Goal: Information Seeking & Learning: Find specific fact

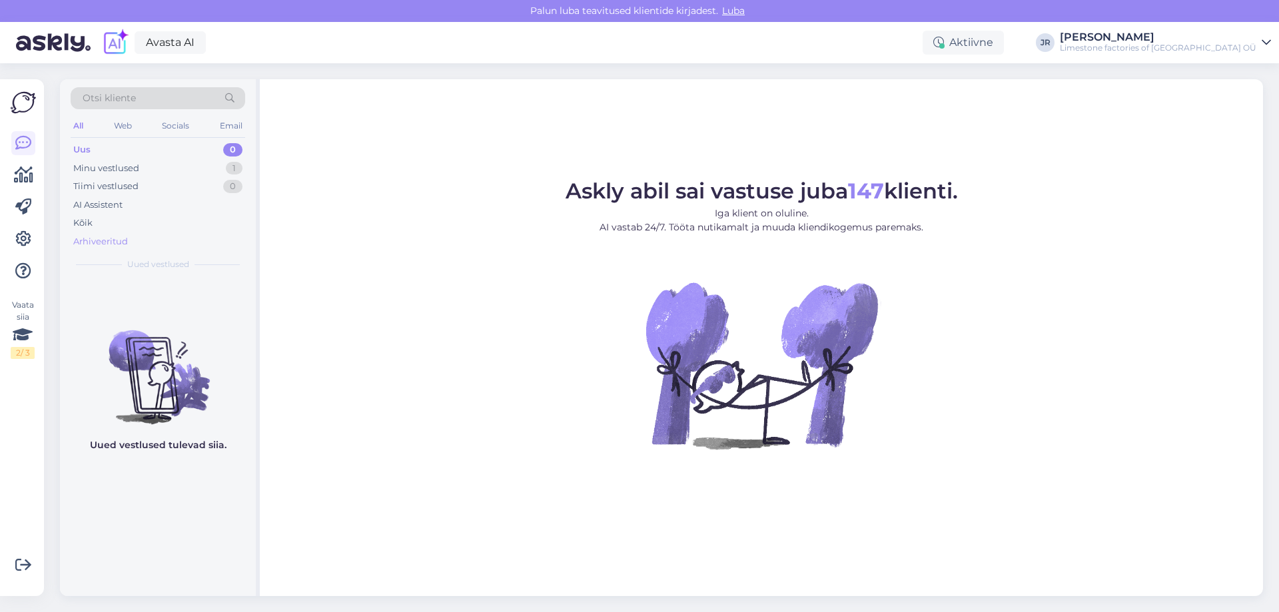
click at [94, 240] on div "Arhiveeritud" at bounding box center [100, 241] width 55 height 13
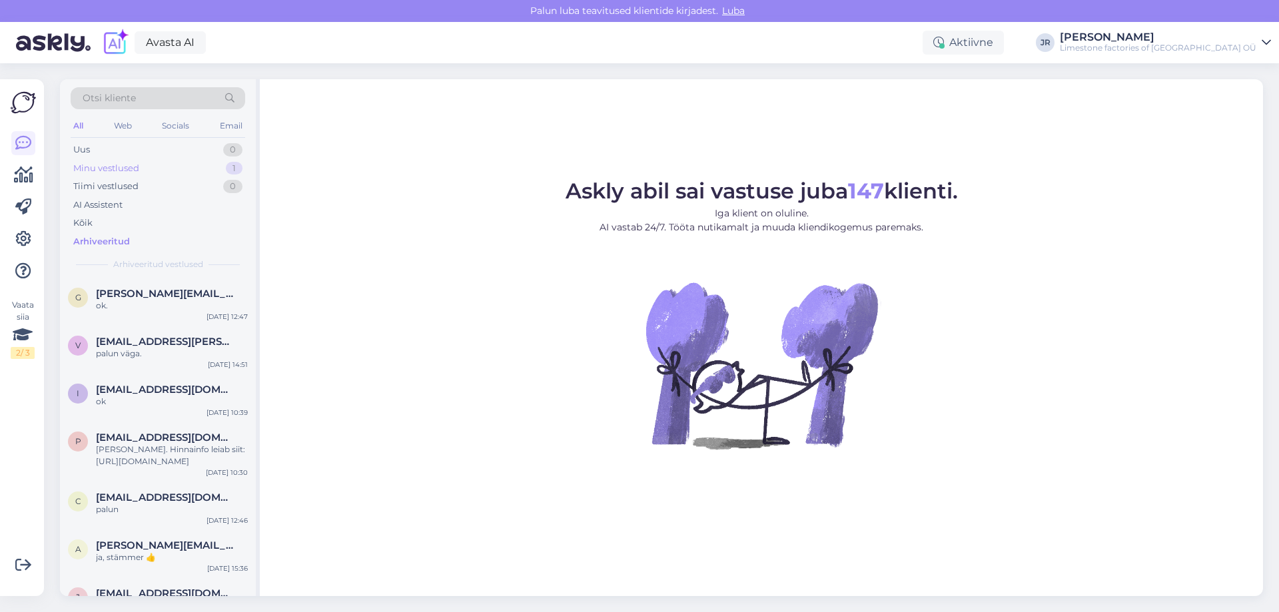
click at [118, 162] on div "Minu vestlused" at bounding box center [106, 168] width 66 height 13
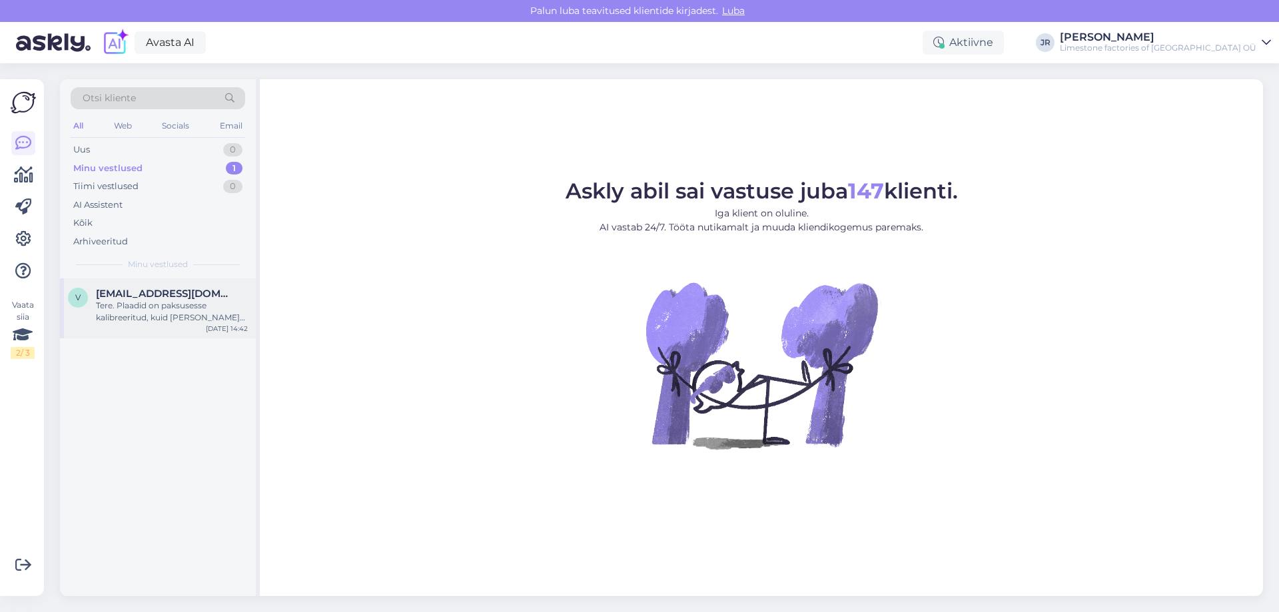
click at [131, 298] on span "[EMAIL_ADDRESS][DOMAIN_NAME]" at bounding box center [165, 294] width 139 height 12
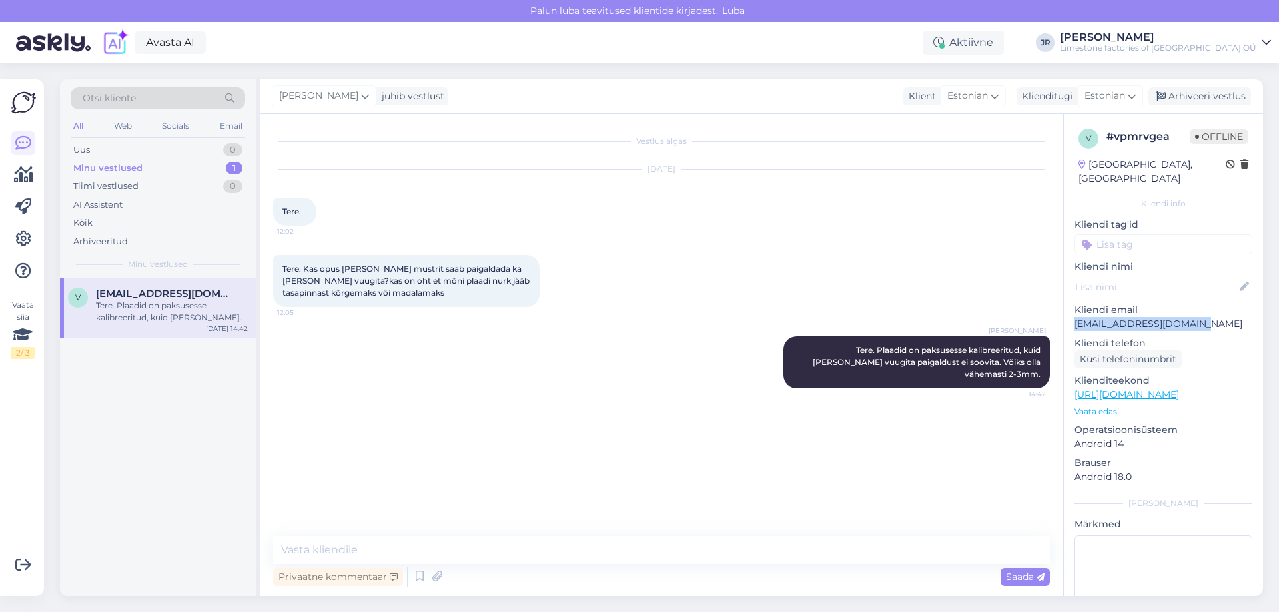
drag, startPoint x: 1075, startPoint y: 310, endPoint x: 1208, endPoint y: 310, distance: 133.2
click at [1208, 317] on p "[EMAIL_ADDRESS][DOMAIN_NAME]" at bounding box center [1163, 324] width 178 height 14
copy p "[EMAIL_ADDRESS][DOMAIN_NAME]"
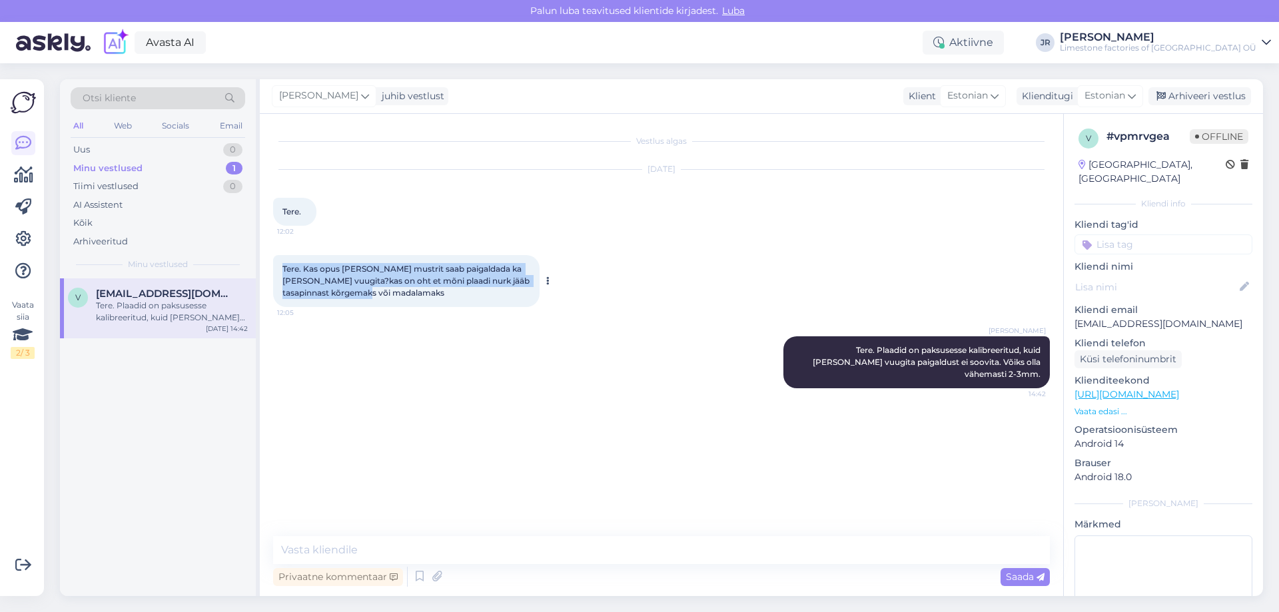
drag, startPoint x: 280, startPoint y: 266, endPoint x: 420, endPoint y: 292, distance: 141.6
click at [420, 292] on div "Tere. Kas opus [PERSON_NAME] mustrit saab paigaldada ka [PERSON_NAME] vuugita?k…" at bounding box center [406, 281] width 266 height 52
copy span "Tere. Kas opus [PERSON_NAME] mustrit saab paigaldada ka [PERSON_NAME] vuugita?k…"
click at [817, 358] on div "[PERSON_NAME] Tere. Plaadid on paksusesse kalibreeritud, kuid [PERSON_NAME] vuu…" at bounding box center [916, 362] width 266 height 52
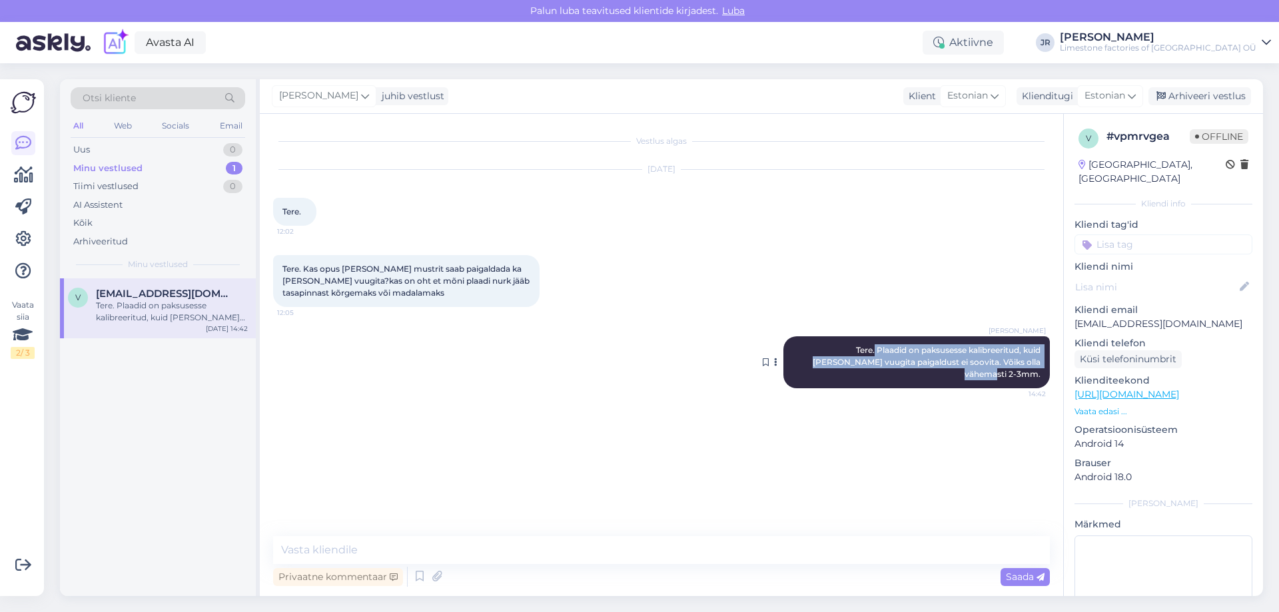
drag, startPoint x: 817, startPoint y: 352, endPoint x: 1036, endPoint y: 362, distance: 218.7
click at [1036, 362] on span "Tere. Plaadid on paksusesse kalibreeritud, kuid [PERSON_NAME] vuugita paigaldus…" at bounding box center [928, 362] width 230 height 34
copy span "Plaadid on paksusesse kalibreeritud, kuid [PERSON_NAME] vuugita paigaldust ei s…"
